Goal: Navigation & Orientation: Find specific page/section

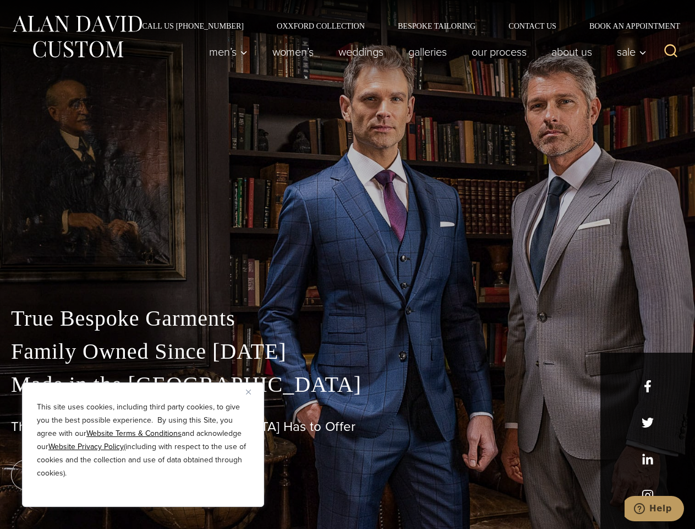
click at [347, 264] on div "True Bespoke Garments Family Owned Since [DATE] Made in [GEOGRAPHIC_DATA] The B…" at bounding box center [347, 388] width 695 height 282
click at [253, 391] on button "Close" at bounding box center [252, 391] width 13 height 13
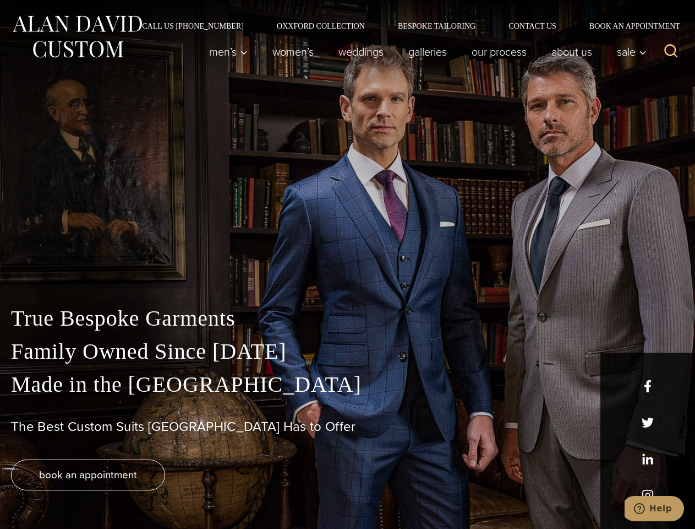
click at [143, 492] on div "True Bespoke Garments Family Owned Since [DATE] Made in [GEOGRAPHIC_DATA] The B…" at bounding box center [347, 415] width 695 height 227
click at [671, 52] on icon "Search" at bounding box center [671, 51] width 16 height 16
click at [645, 508] on icon "Help" at bounding box center [639, 508] width 11 height 11
